Goal: Task Accomplishment & Management: Manage account settings

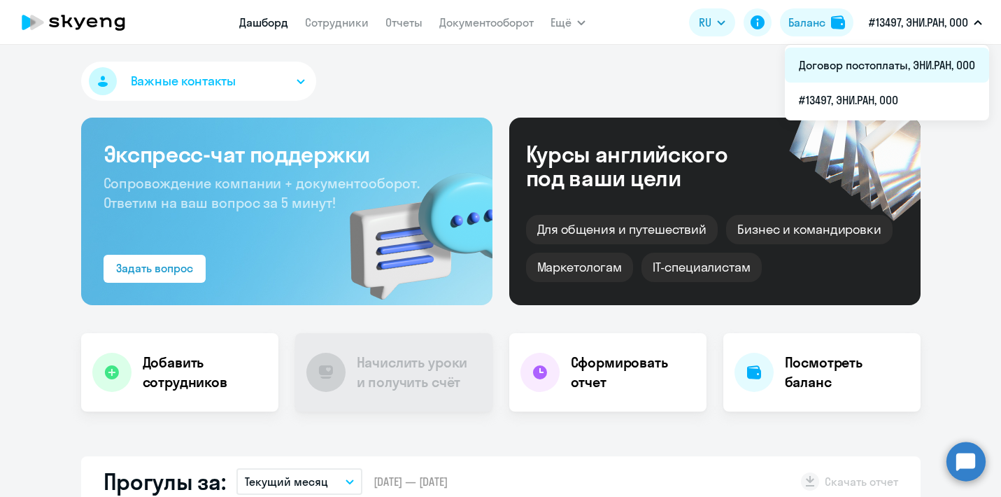
click at [901, 65] on li "Договор постоплаты, ЭНИ.РАН, ООО" at bounding box center [887, 65] width 204 height 35
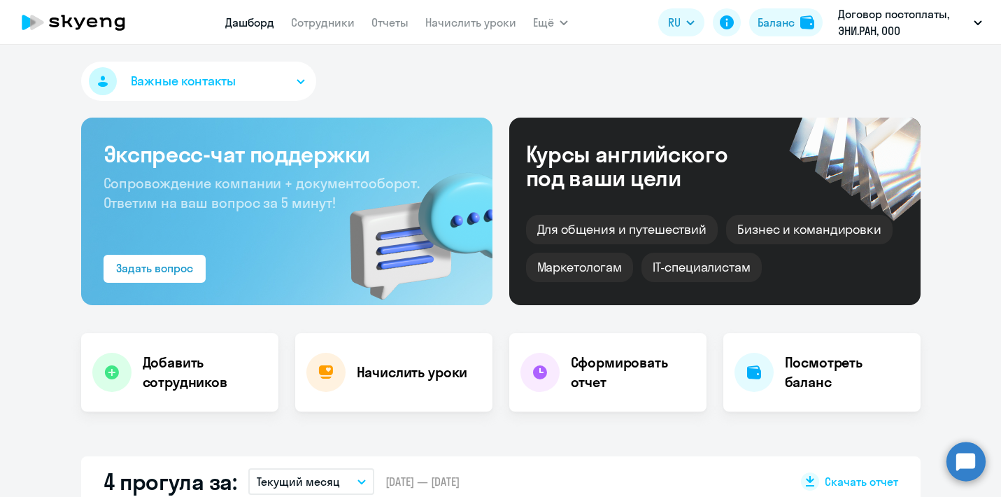
click at [330, 34] on nav "[PERSON_NAME] Отчеты Начислить уроки" at bounding box center [370, 22] width 291 height 28
click at [323, 30] on app-menu-item-link "Сотрудники" at bounding box center [323, 22] width 64 height 17
select select "30"
click at [313, 26] on link "Сотрудники" at bounding box center [323, 22] width 64 height 14
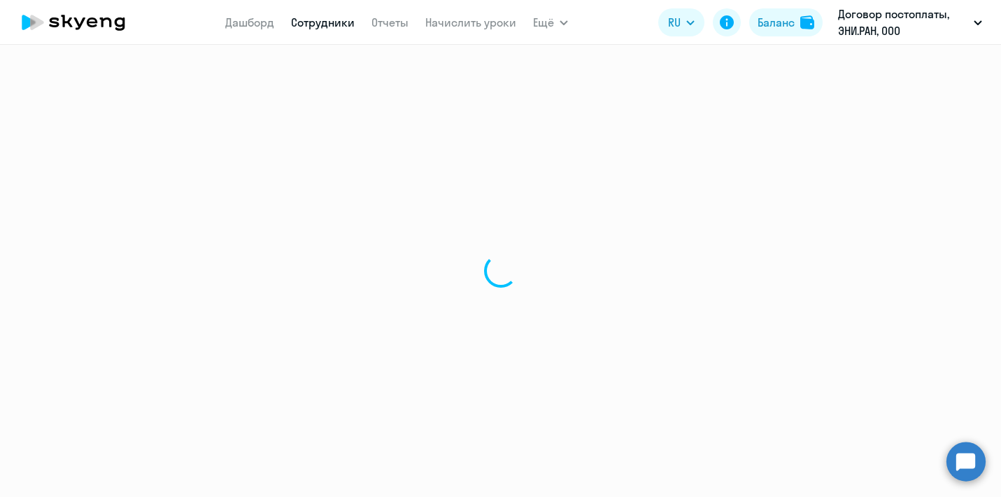
select select "30"
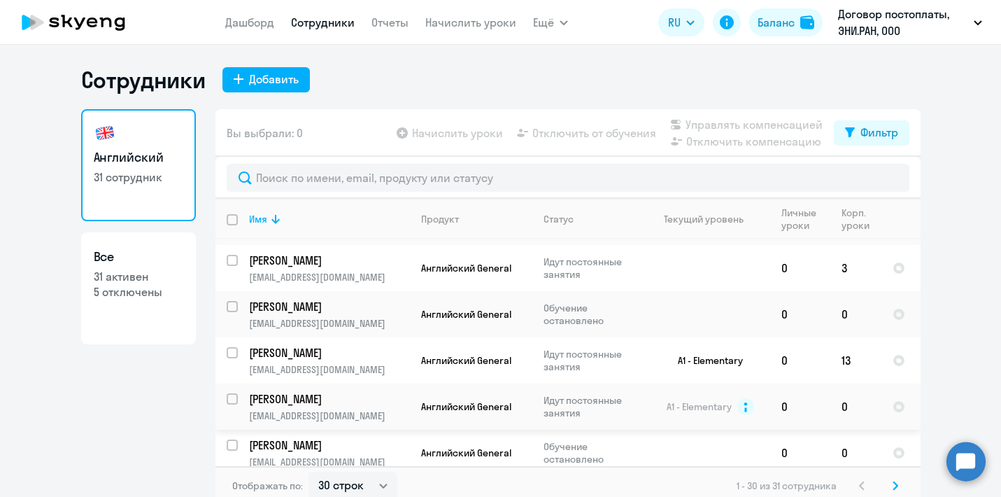
scroll to position [648, 0]
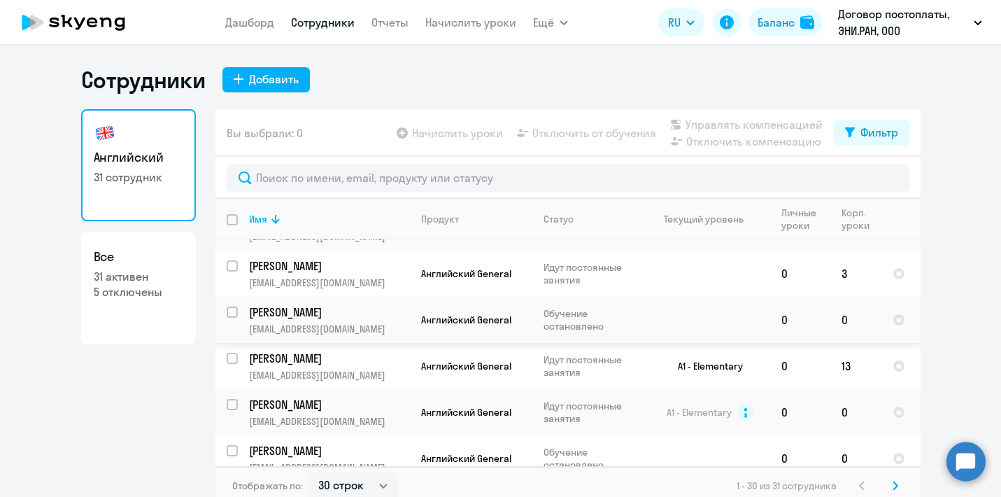
click at [630, 307] on p "Обучение остановлено" at bounding box center [592, 319] width 96 height 25
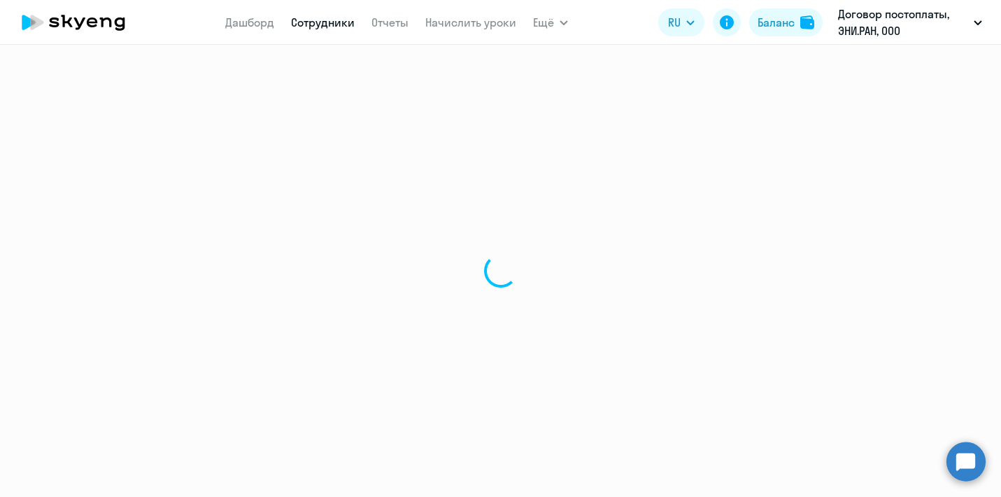
select select "english"
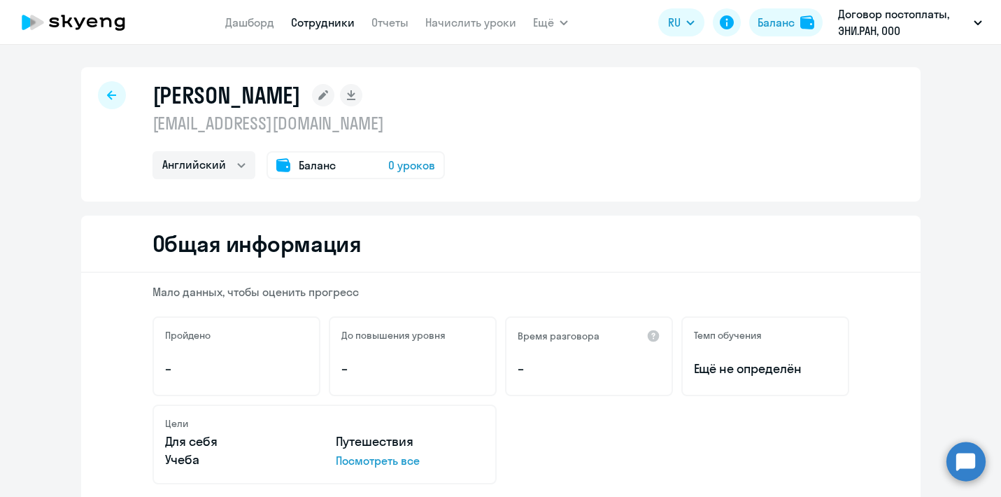
click at [115, 87] on div at bounding box center [112, 95] width 28 height 28
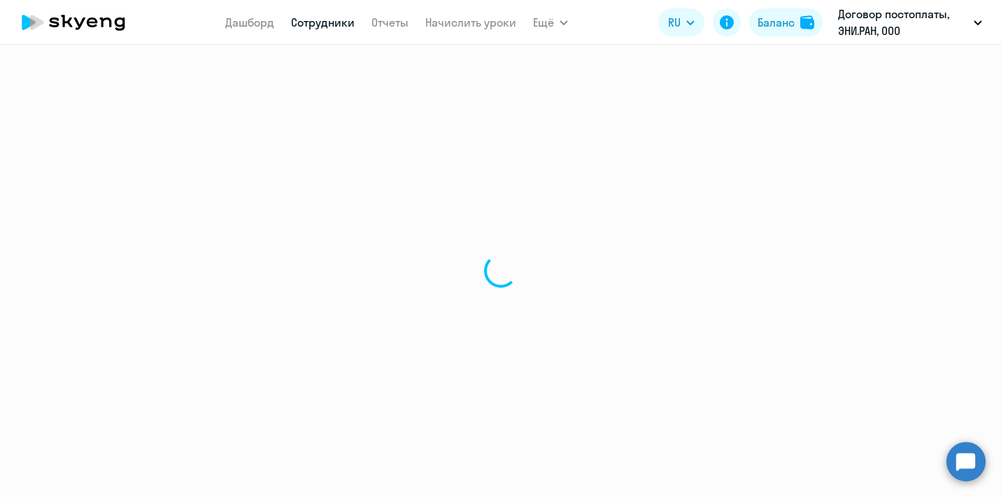
select select "30"
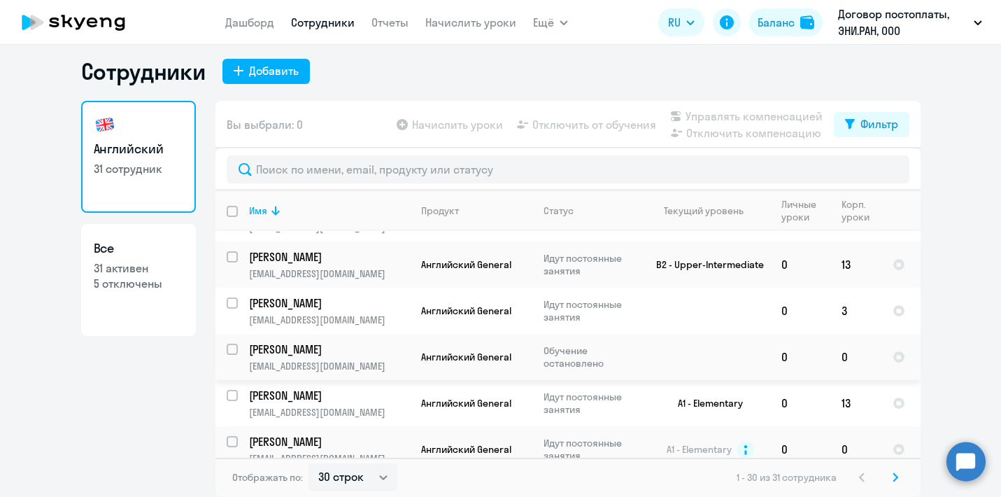
scroll to position [602, 0]
click at [237, 344] on input "select row 38564544" at bounding box center [241, 358] width 28 height 28
checkbox input "true"
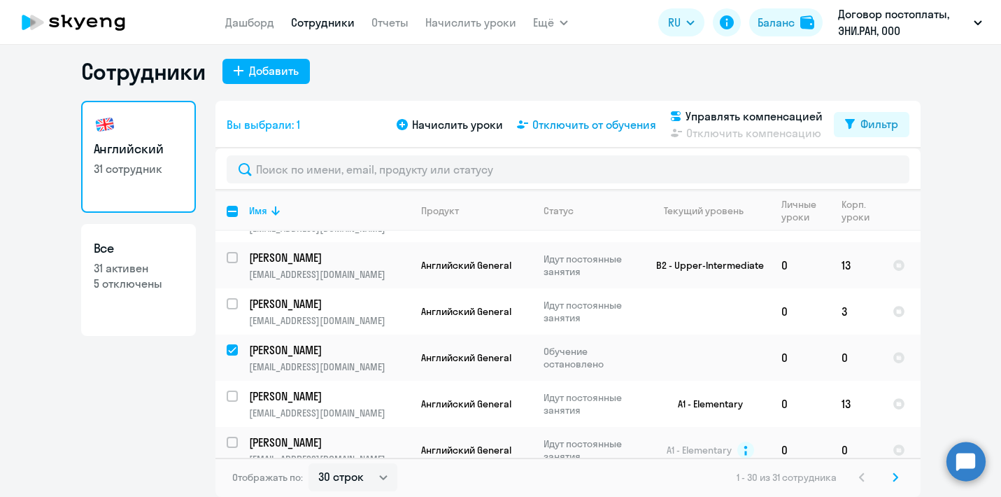
click at [584, 125] on span "Отключить от обучения" at bounding box center [594, 124] width 124 height 17
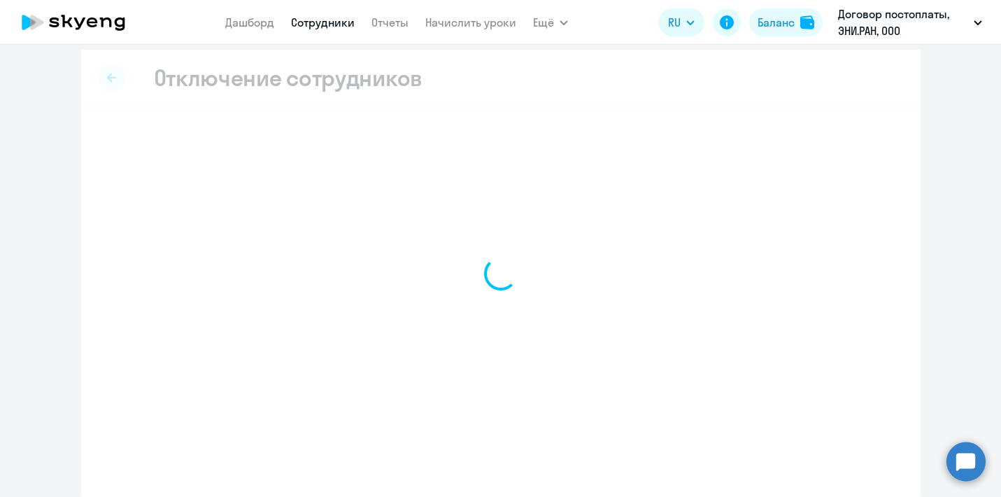
scroll to position [6, 0]
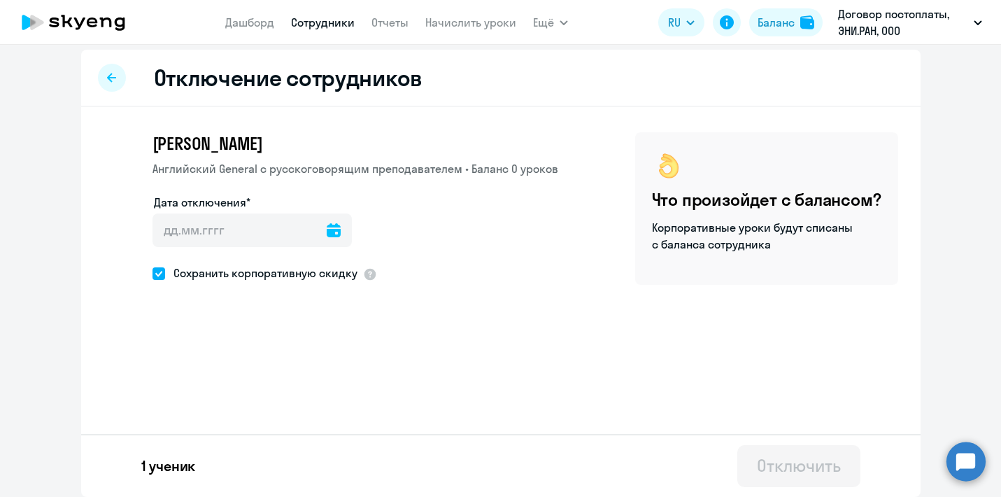
click at [327, 226] on icon at bounding box center [334, 230] width 14 height 14
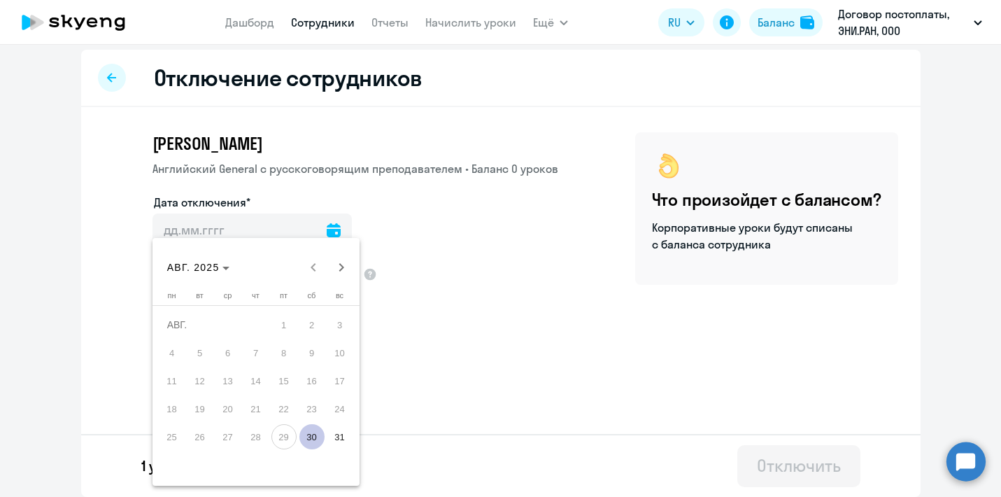
click at [456, 221] on div at bounding box center [500, 248] width 1001 height 497
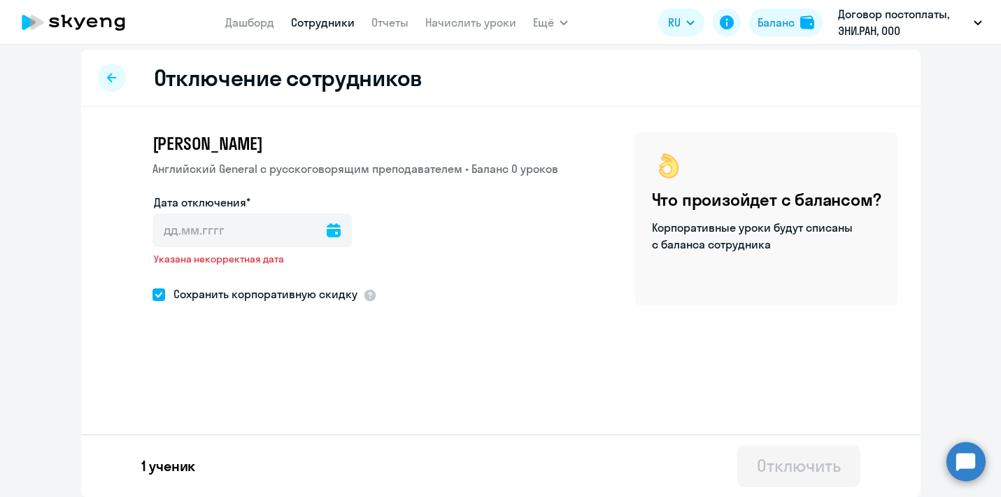
click at [327, 234] on icon at bounding box center [334, 230] width 14 height 14
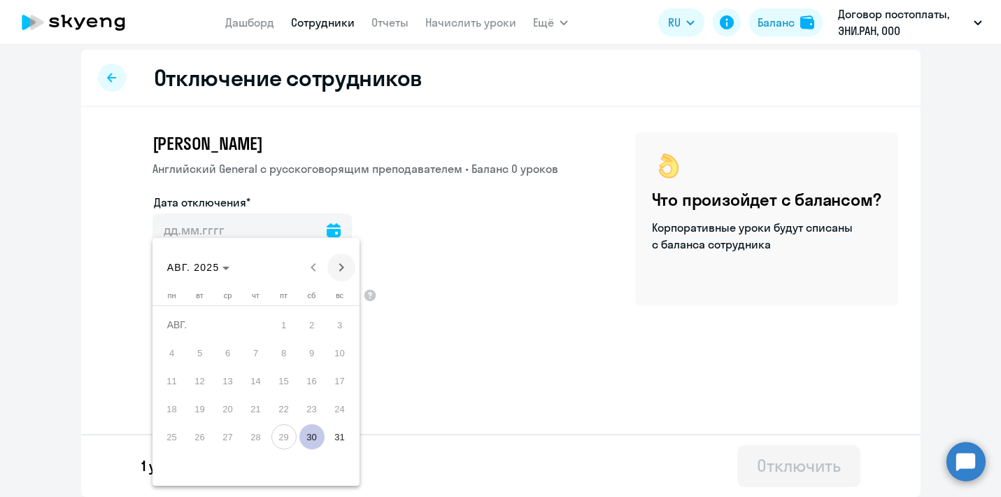
click at [337, 269] on span "Next month" at bounding box center [341, 267] width 28 height 28
click at [253, 439] on span "25" at bounding box center [256, 436] width 25 height 25
type input "[DATE]"
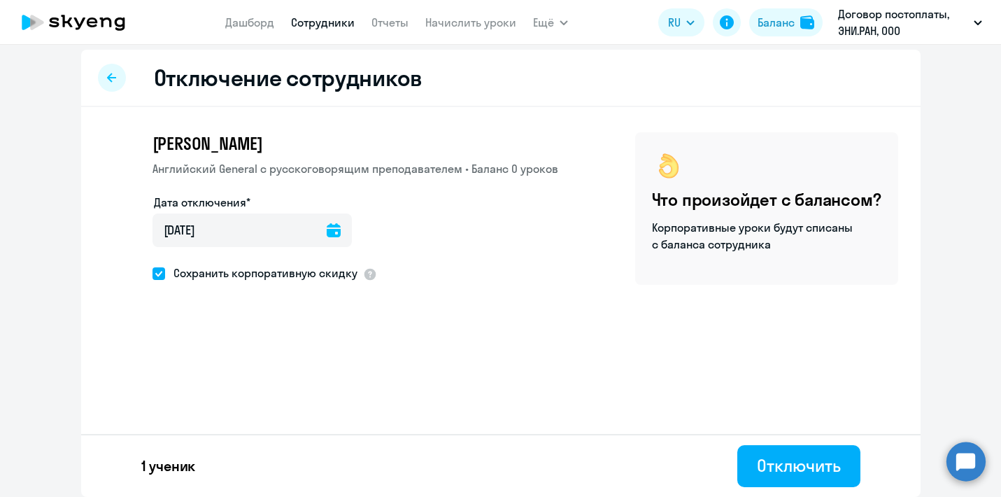
click at [159, 273] on span at bounding box center [159, 273] width 13 height 13
click at [153, 273] on input "Сохранить корпоративную скидку" at bounding box center [152, 273] width 1 height 1
checkbox input "false"
click at [815, 476] on div "Отключить" at bounding box center [798, 465] width 83 height 22
